Goal: Task Accomplishment & Management: Manage account settings

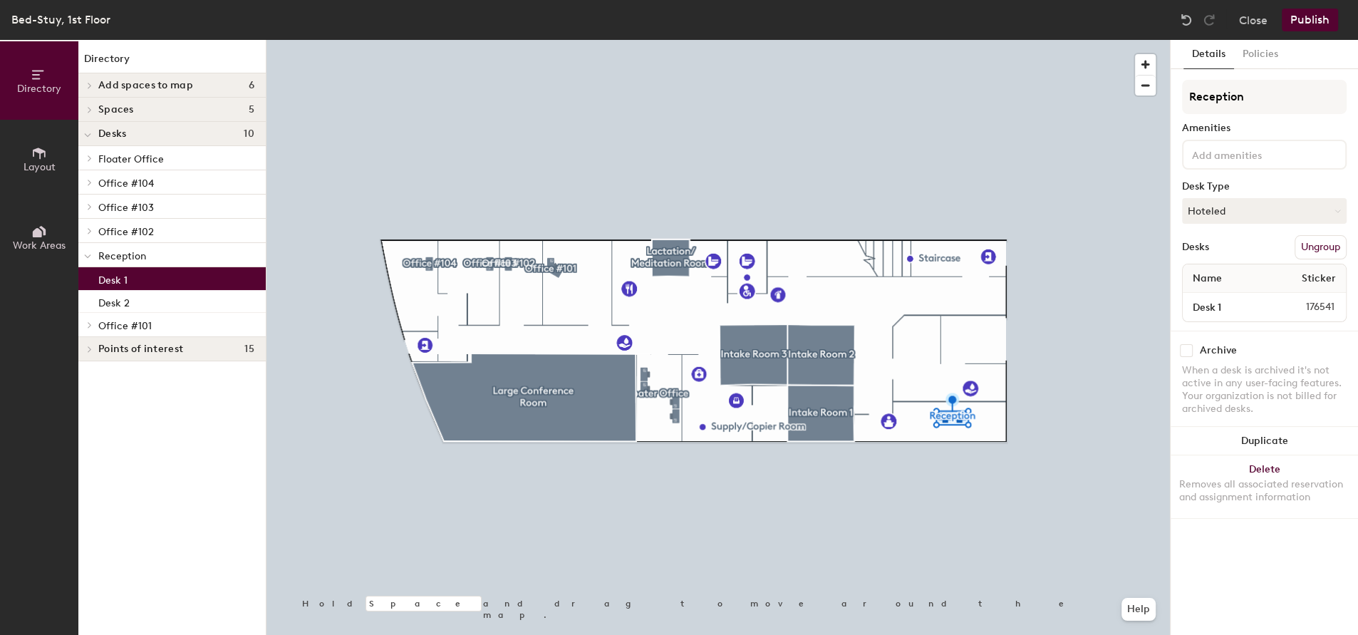
click at [128, 284] on p "Desk 1" at bounding box center [112, 278] width 29 height 16
click at [153, 284] on div "Desk 1" at bounding box center [171, 278] width 187 height 23
click at [646, 40] on div at bounding box center [719, 40] width 904 height 0
click at [1266, 466] on button "Delete Removes all associated reservation and assignment information" at bounding box center [1264, 486] width 187 height 63
